Goal: Task Accomplishment & Management: Use online tool/utility

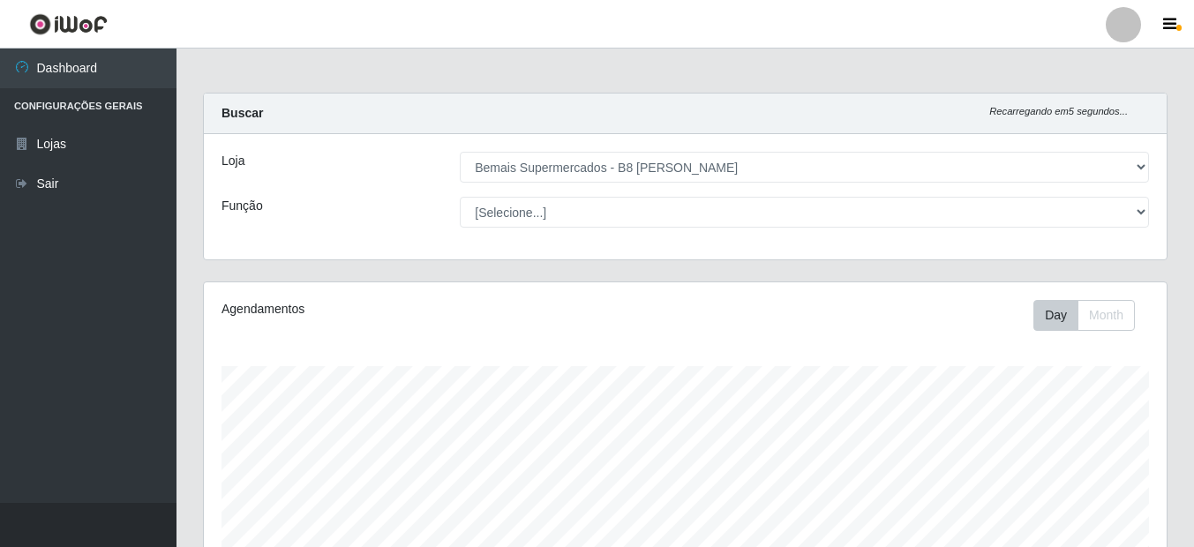
select select "413"
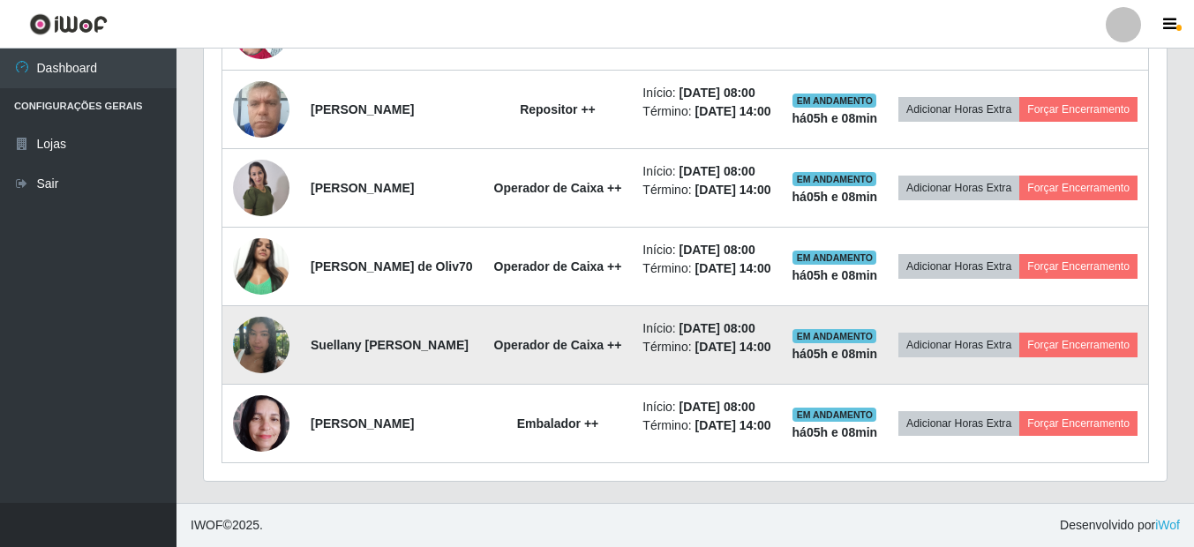
scroll to position [818, 0]
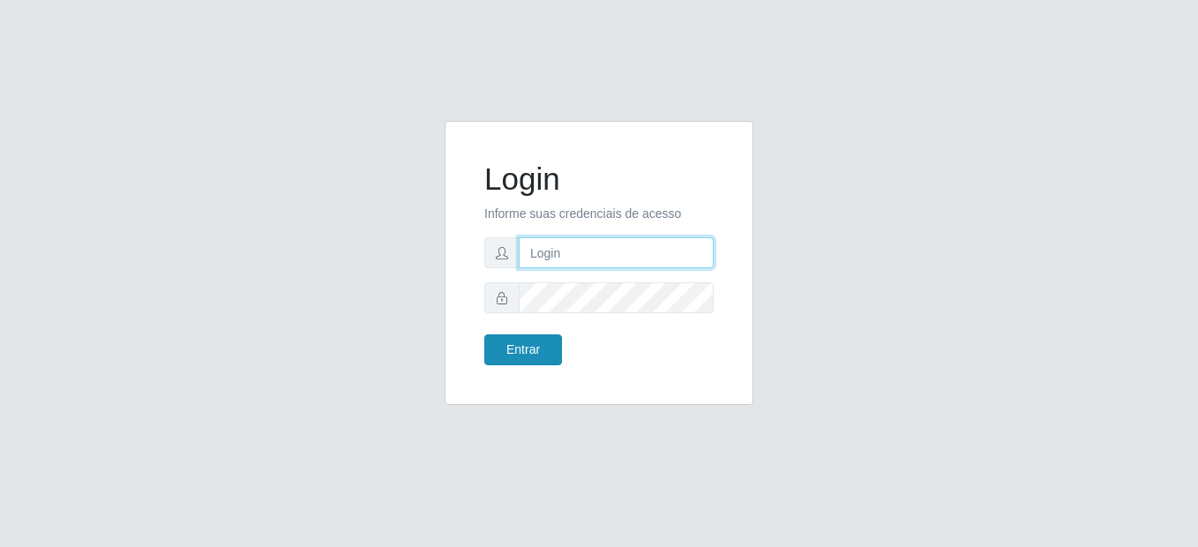
type input "mariabemais@B8"
click at [541, 343] on button "Entrar" at bounding box center [523, 349] width 78 height 31
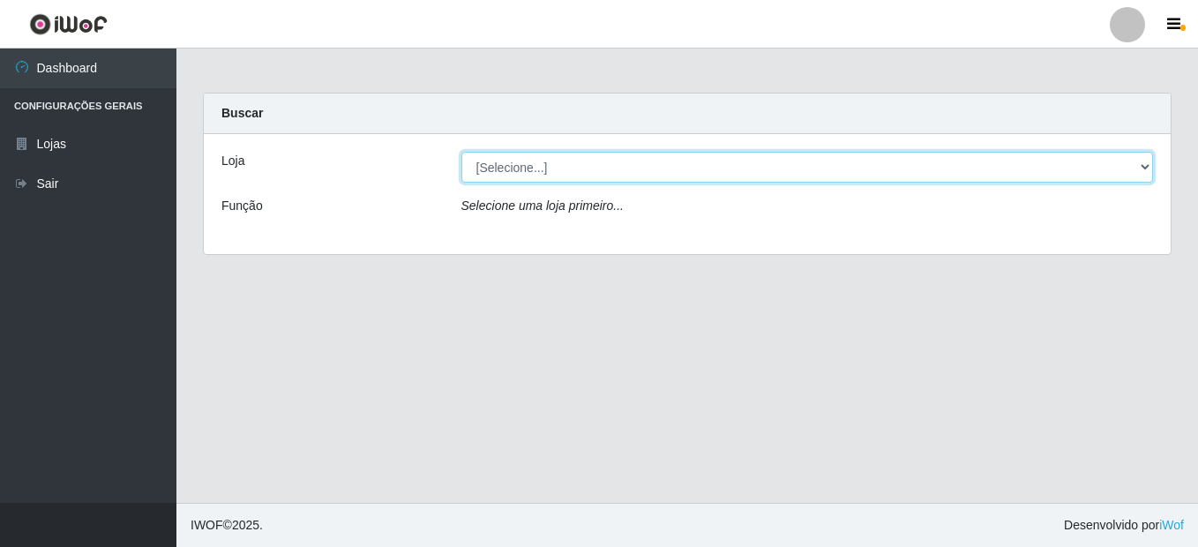
click at [623, 161] on select "[Selecione...] Bemais Supermercados - B8 [PERSON_NAME]" at bounding box center [807, 167] width 693 height 31
select select "413"
click at [461, 152] on select "[Selecione...] Bemais Supermercados - B8 [PERSON_NAME]" at bounding box center [807, 167] width 693 height 31
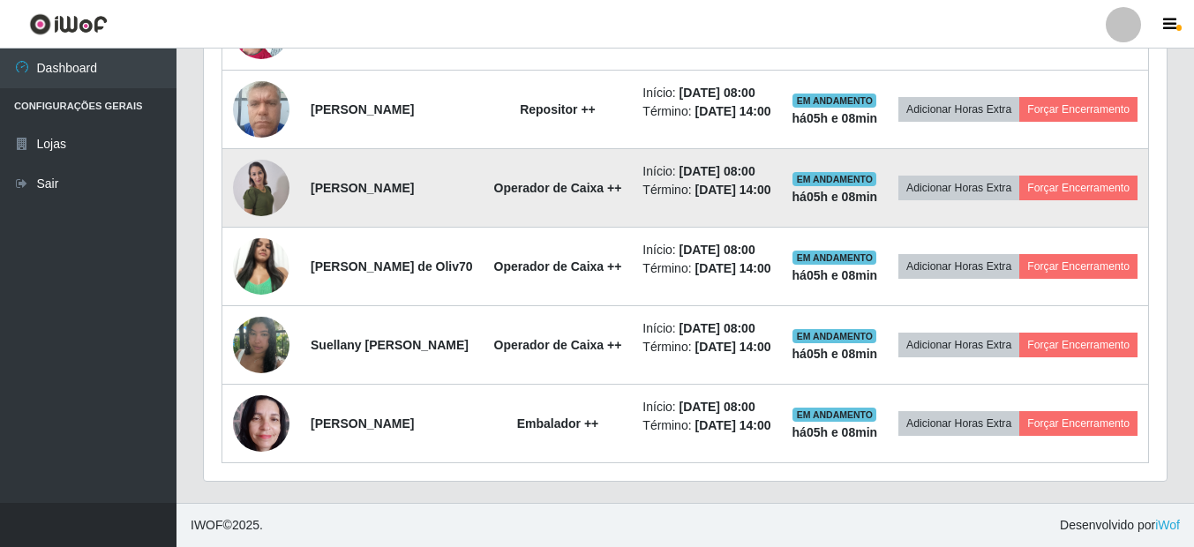
scroll to position [906, 0]
